Goal: Navigation & Orientation: Find specific page/section

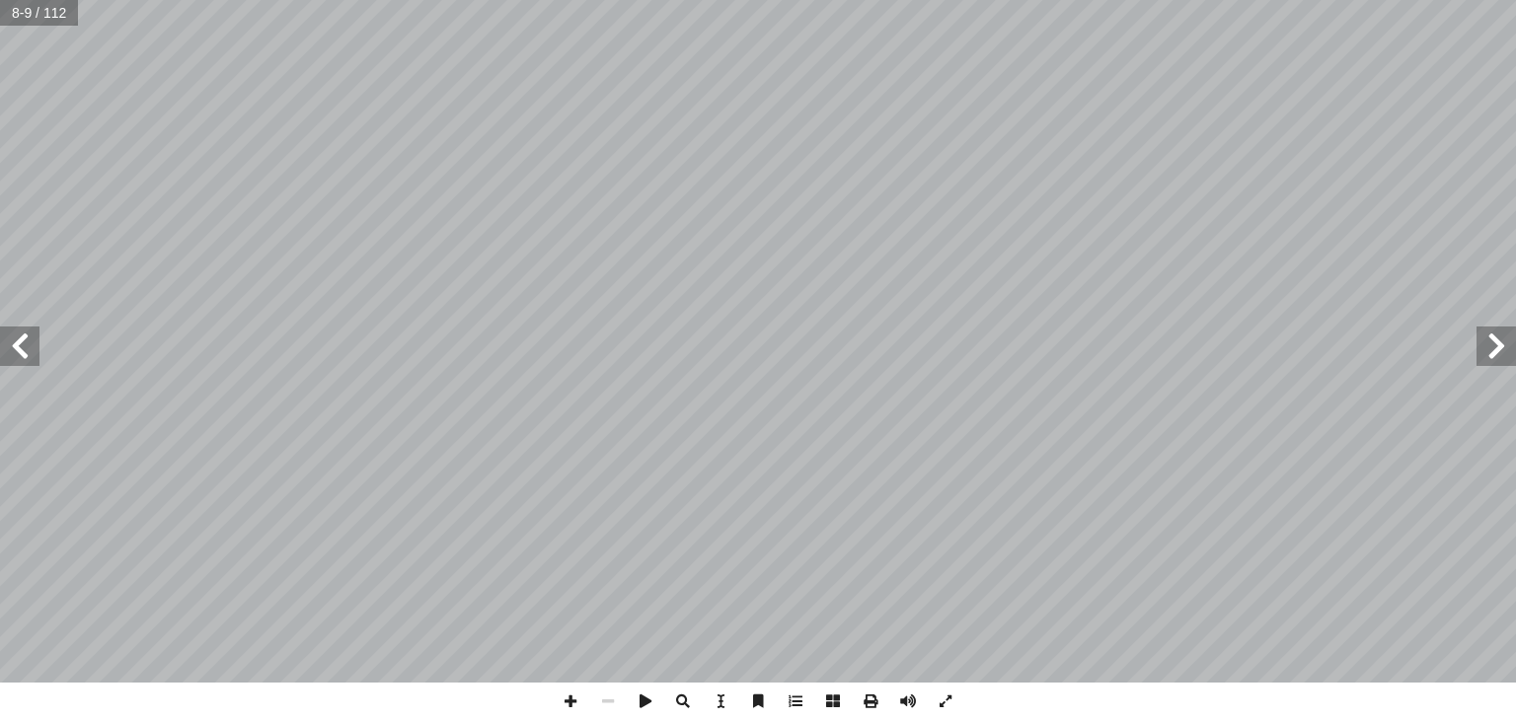
click at [17, 350] on span at bounding box center [19, 346] width 39 height 39
click at [1500, 353] on span at bounding box center [1496, 346] width 39 height 39
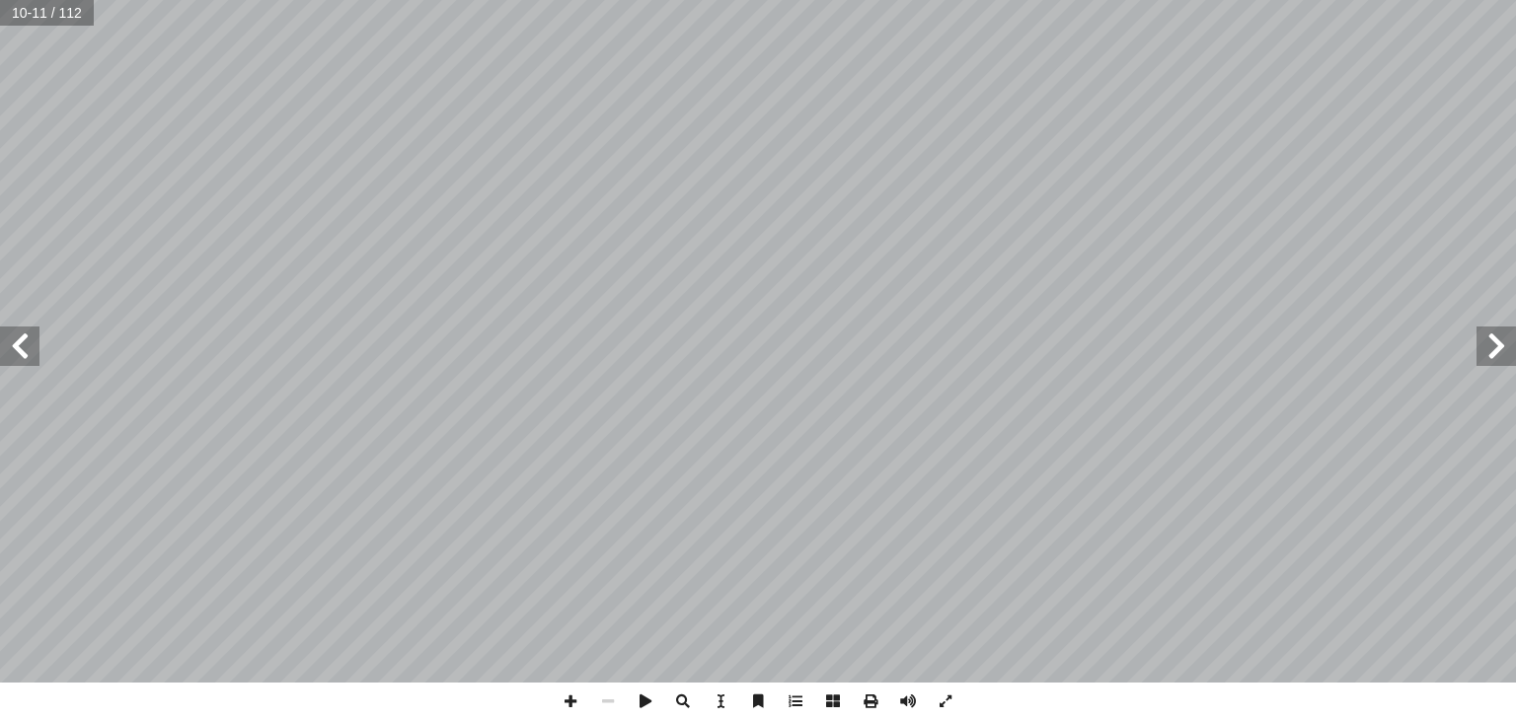
click at [1500, 353] on span at bounding box center [1496, 346] width 39 height 39
click at [13, 346] on span at bounding box center [19, 346] width 39 height 39
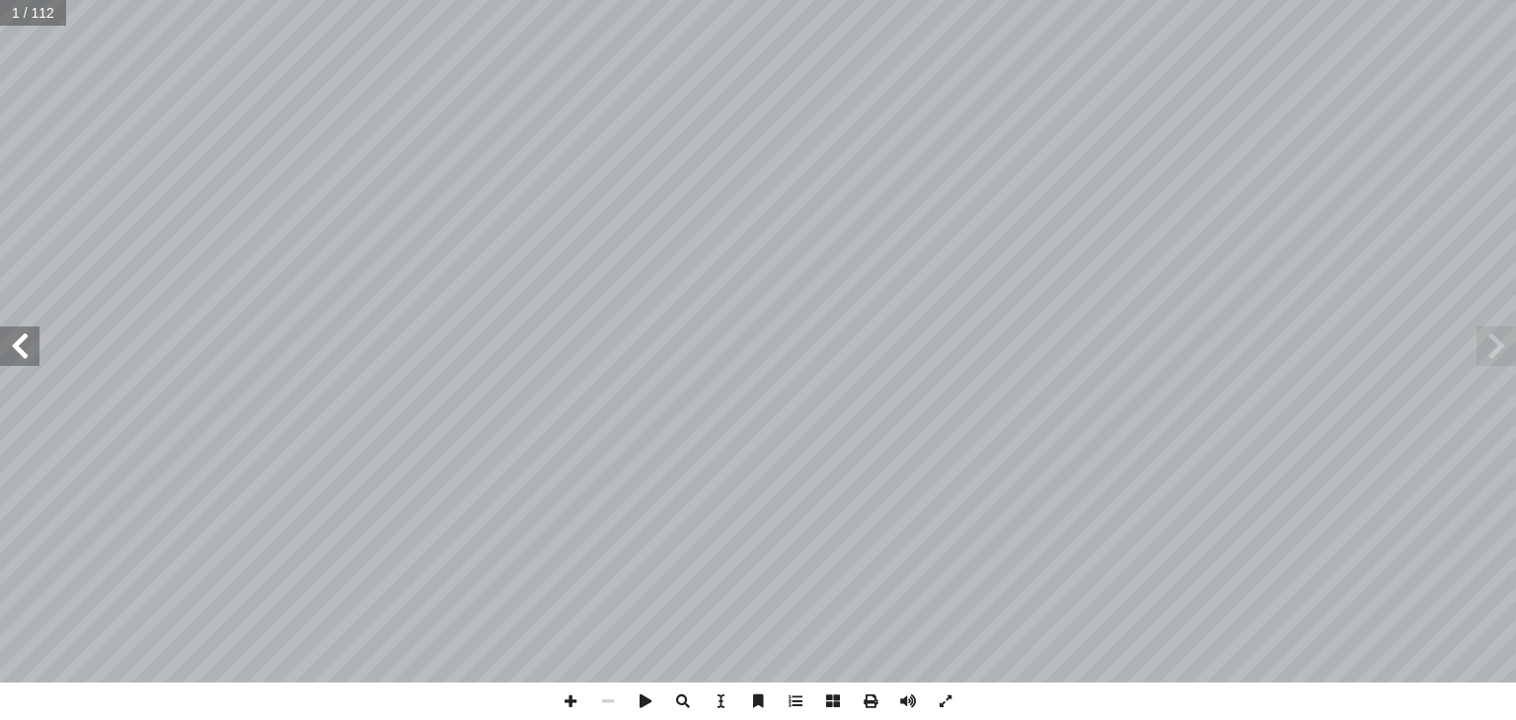
click at [13, 346] on span at bounding box center [19, 346] width 39 height 39
click at [23, 341] on span at bounding box center [19, 346] width 39 height 39
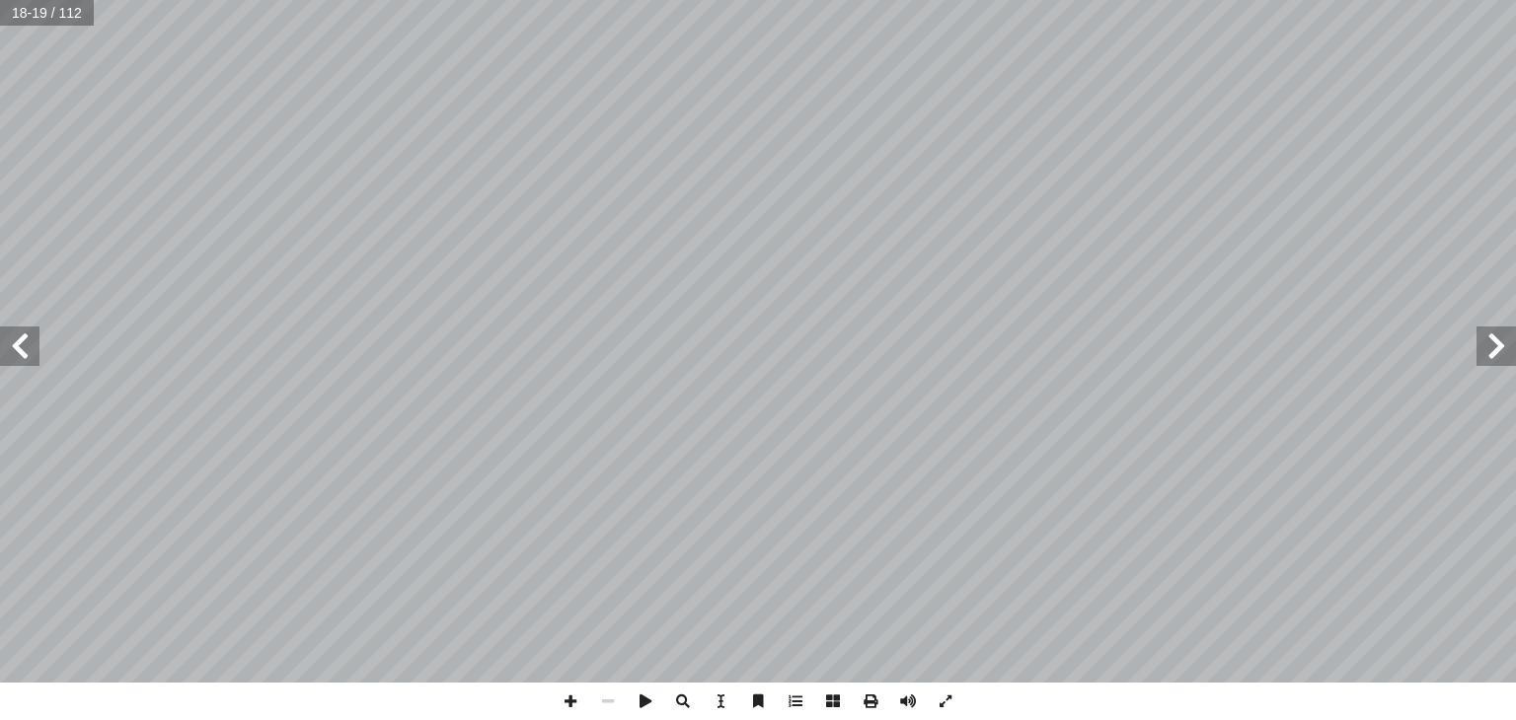
click at [23, 341] on span at bounding box center [19, 346] width 39 height 39
click at [1497, 344] on span at bounding box center [1496, 346] width 39 height 39
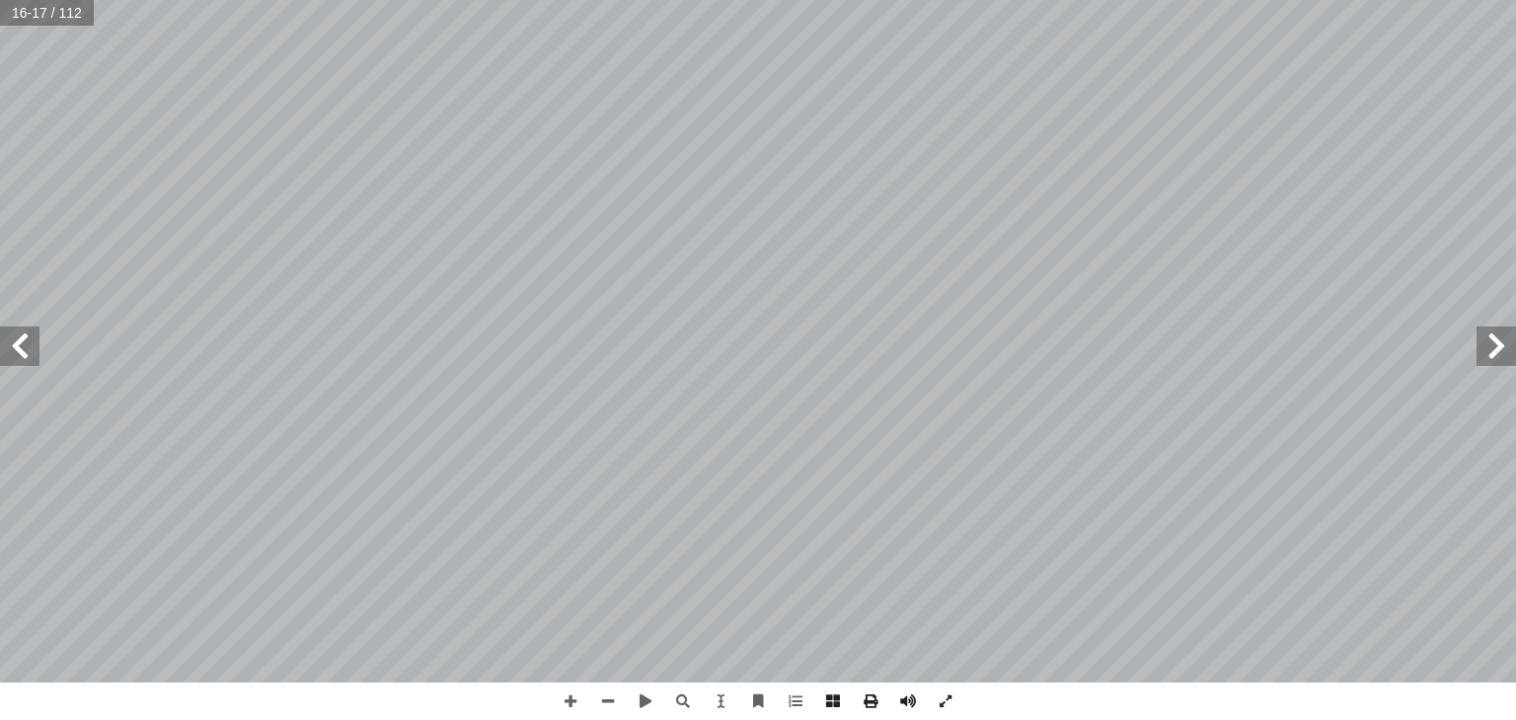
click at [1497, 344] on span at bounding box center [1496, 346] width 39 height 39
